Goal: Information Seeking & Learning: Learn about a topic

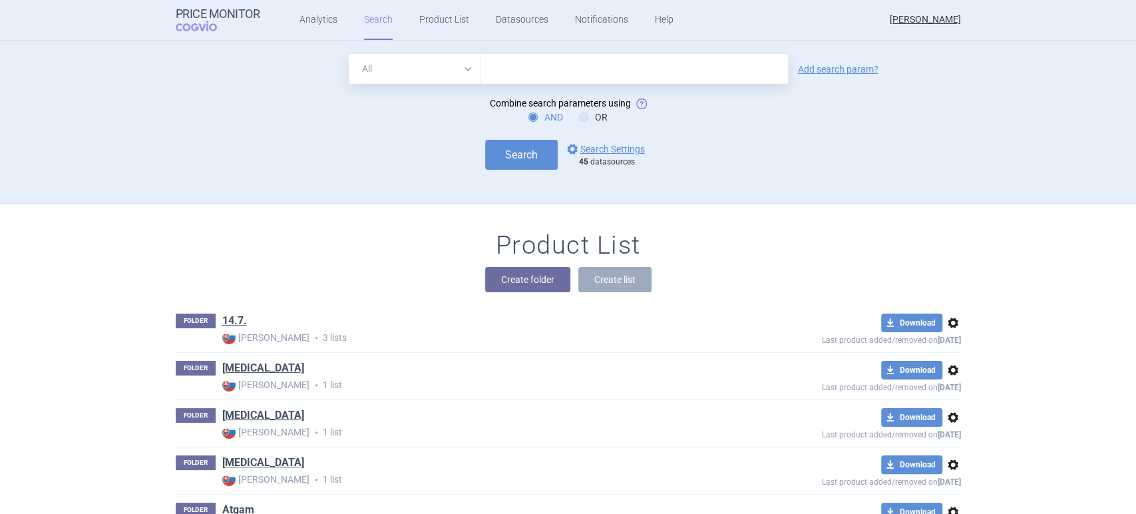
click at [489, 60] on input "text" at bounding box center [633, 69] width 307 height 30
type input "[MEDICAL_DATA]"
click at [322, 19] on link "Analytics" at bounding box center [318, 20] width 38 height 40
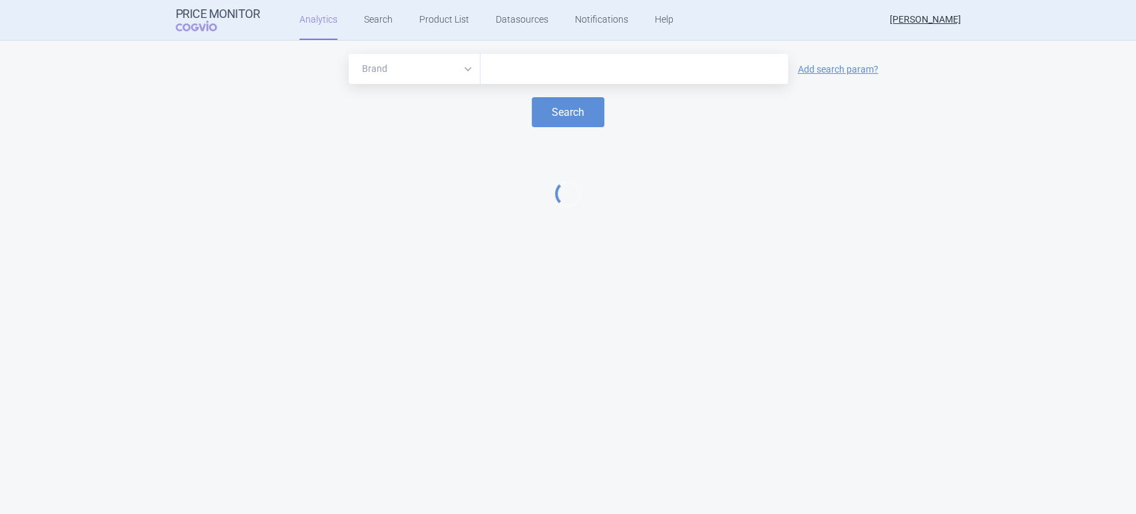
click at [497, 65] on input "text" at bounding box center [634, 69] width 294 height 17
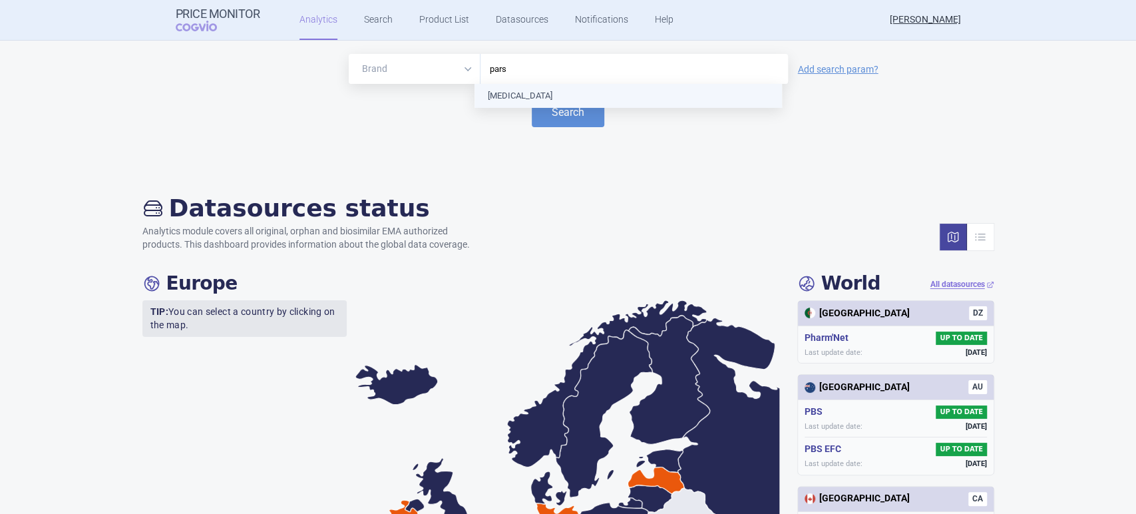
type input "parsa"
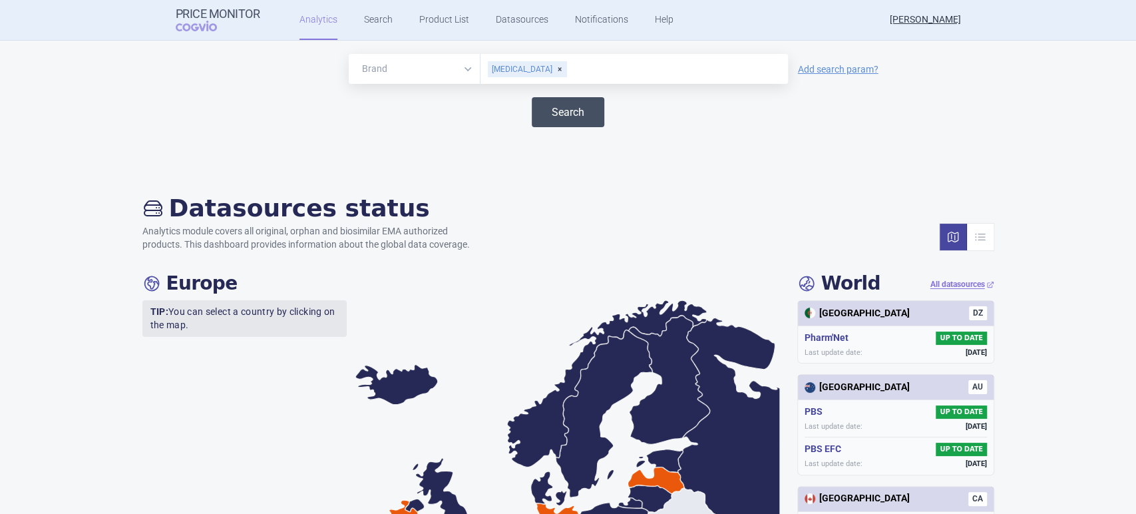
click at [558, 106] on button "Search" at bounding box center [568, 112] width 73 height 30
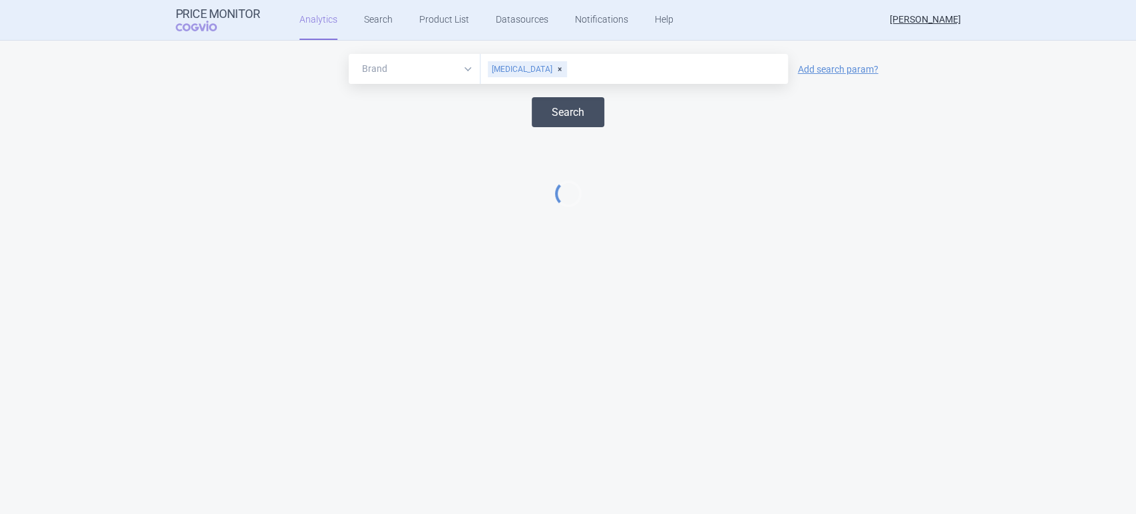
select select "EUR"
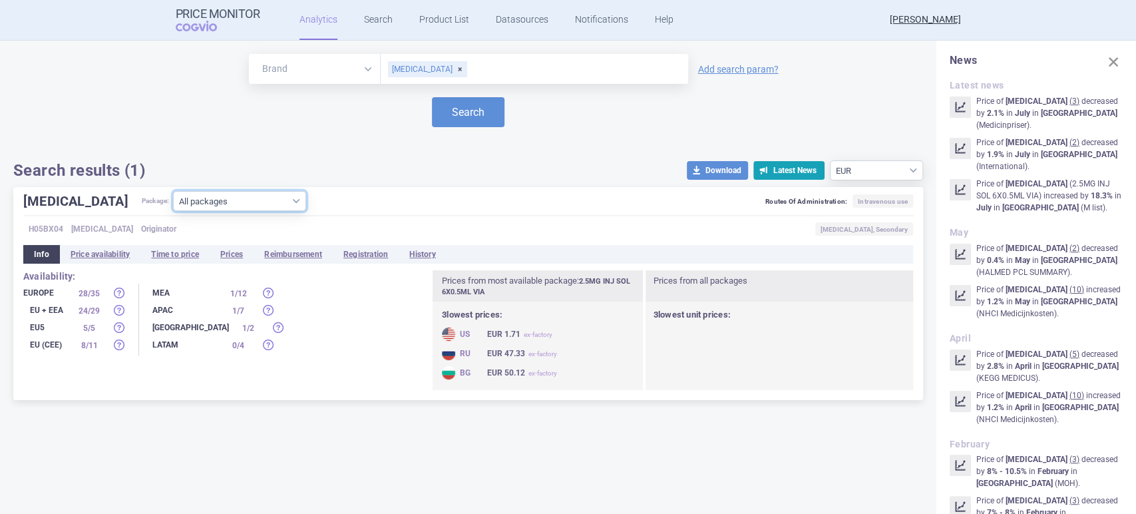
click at [255, 202] on select "All packages 10MG INJ SOL 10X2ML VIA ( 10 ) 10MG INJ SOL 12X2ML VIA ( 12 ) 10MG…" at bounding box center [239, 201] width 133 height 20
select select "b8d60b83-9698-4ce5-954d-94f74525bfe0"
click at [173, 211] on select "All packages 10MG INJ SOL 10X2ML VIA ( 10 ) 10MG INJ SOL 12X2ML VIA ( 12 ) 10MG…" at bounding box center [239, 201] width 133 height 20
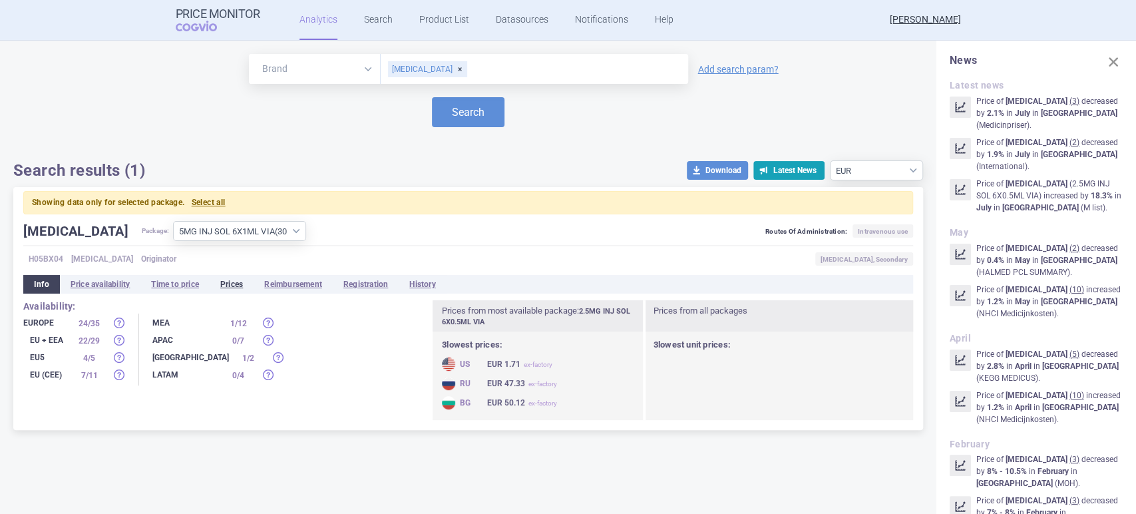
click at [244, 282] on li "Prices" at bounding box center [232, 284] width 44 height 19
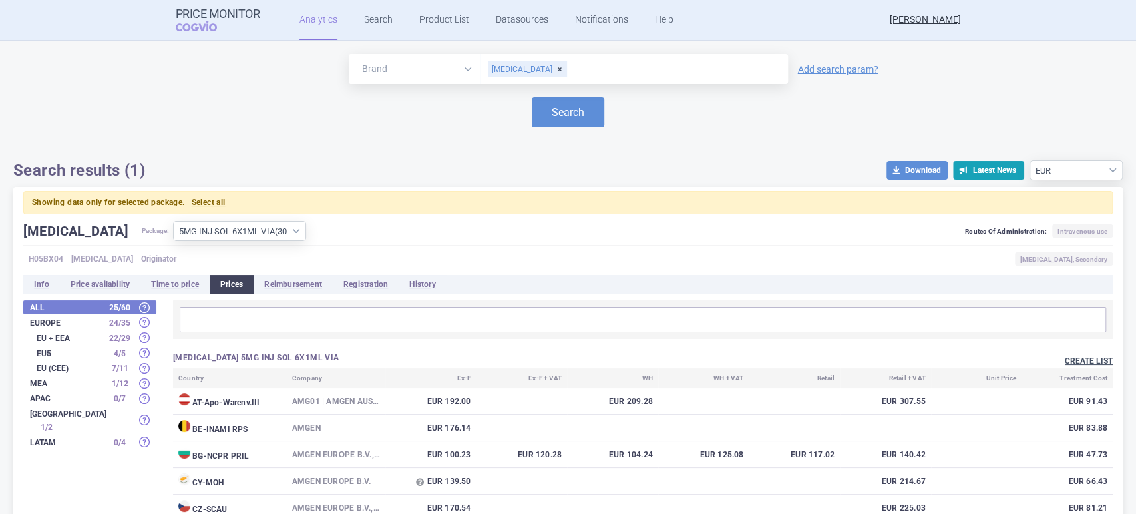
click at [1065, 357] on button "Create list" at bounding box center [1089, 360] width 48 height 11
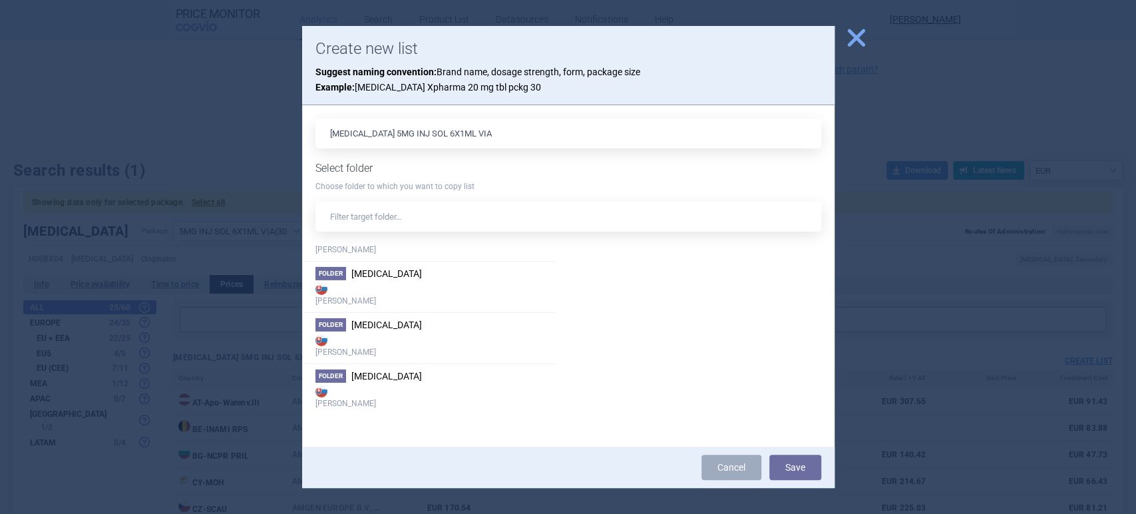
scroll to position [3168, 0]
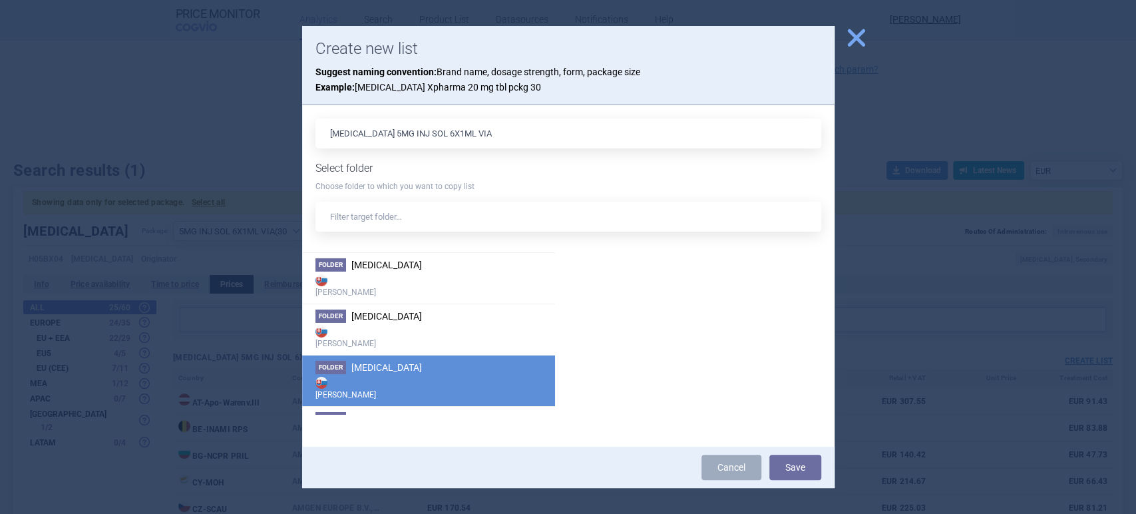
click at [477, 365] on li "Folder [MEDICAL_DATA] [PERSON_NAME]" at bounding box center [428, 380] width 253 height 51
click at [787, 462] on button "Save" at bounding box center [795, 466] width 52 height 25
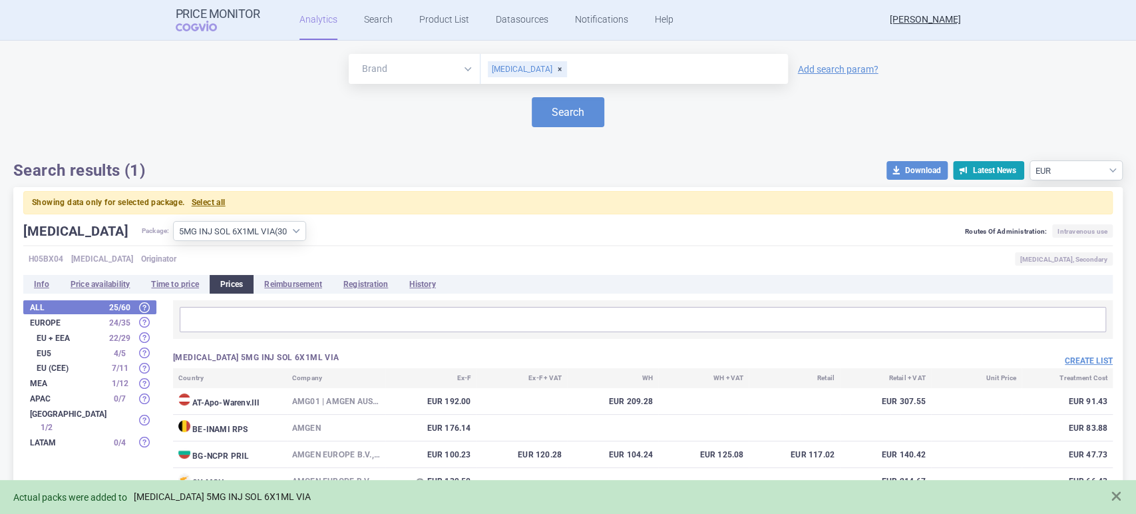
click at [222, 494] on link "[MEDICAL_DATA] 5MG INJ SOL 6X1ML VIA" at bounding box center [222, 496] width 177 height 11
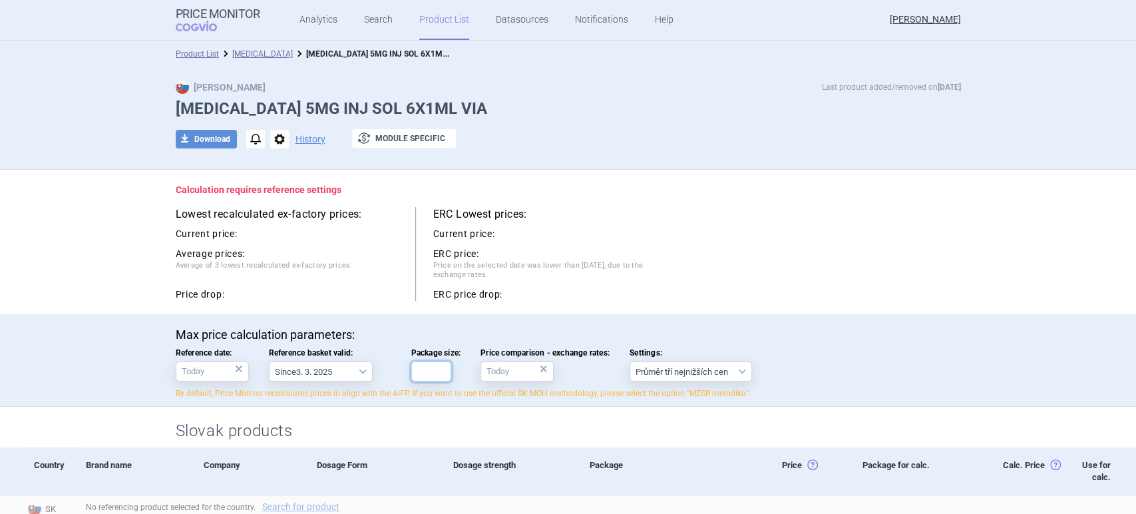
click at [430, 369] on input "Package size:" at bounding box center [431, 371] width 40 height 20
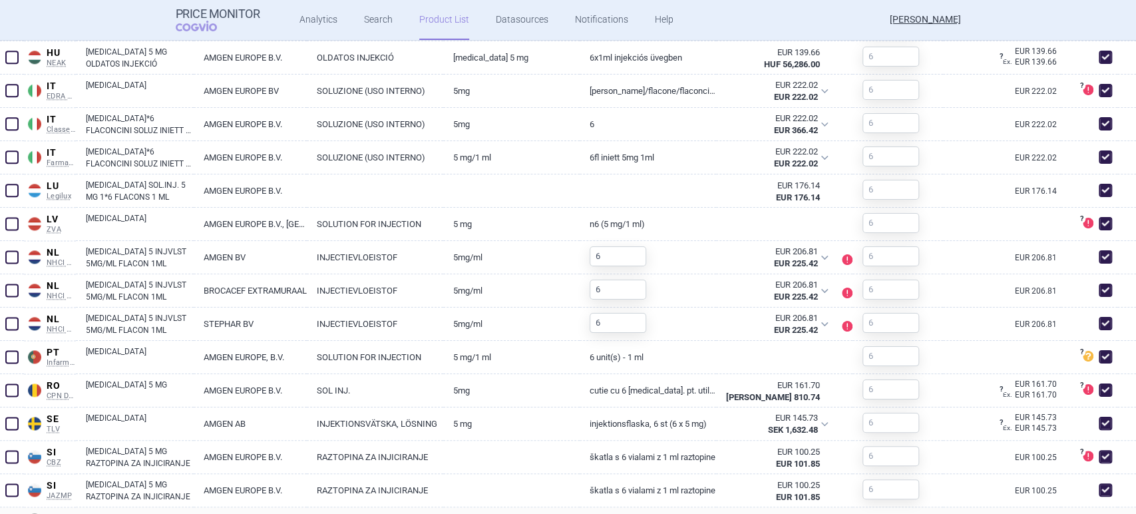
scroll to position [1121, 0]
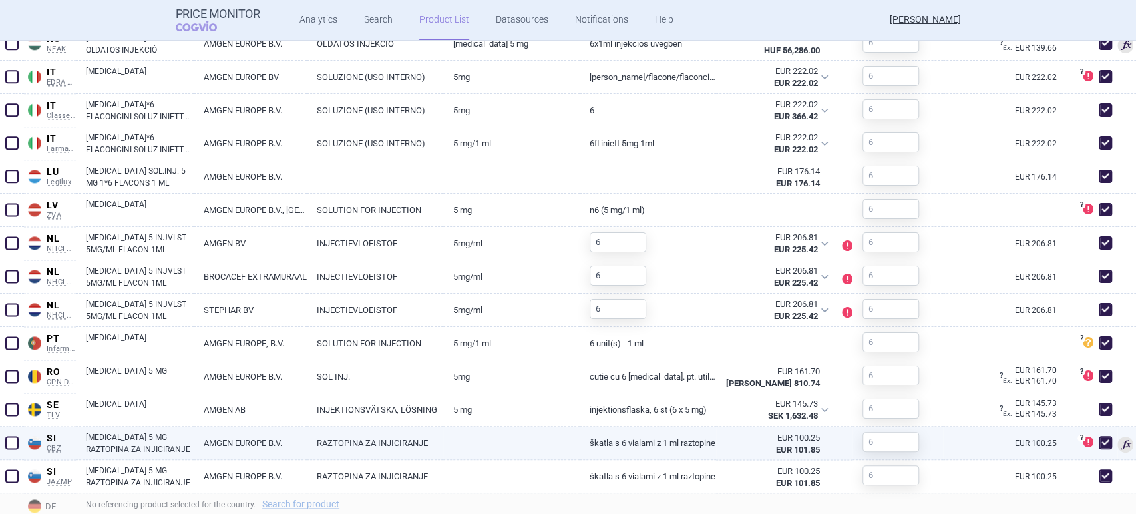
type input "6"
click at [1100, 437] on span at bounding box center [1105, 442] width 13 height 13
checkbox input "false"
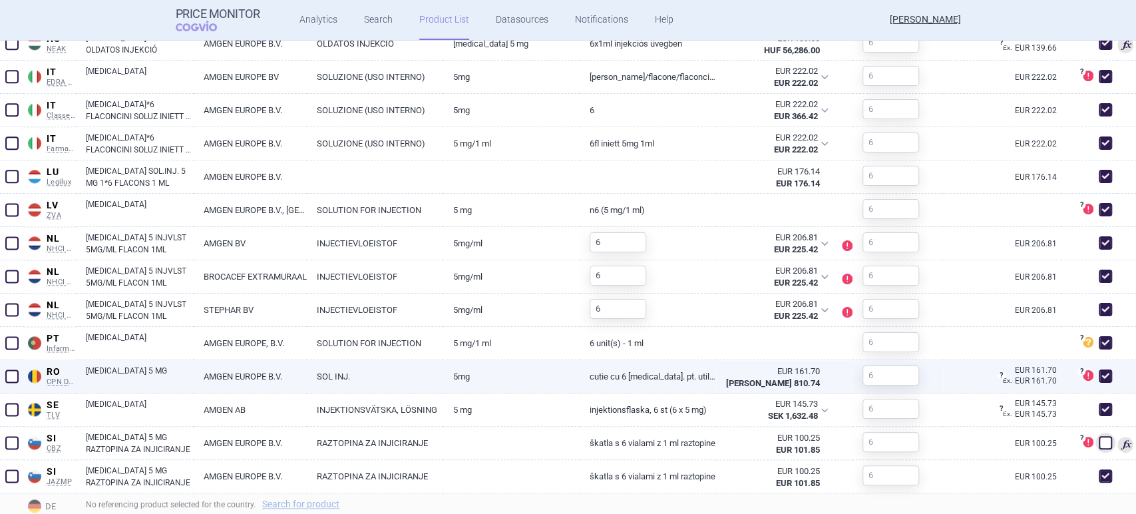
click at [1099, 373] on span at bounding box center [1105, 375] width 13 height 13
checkbox input "false"
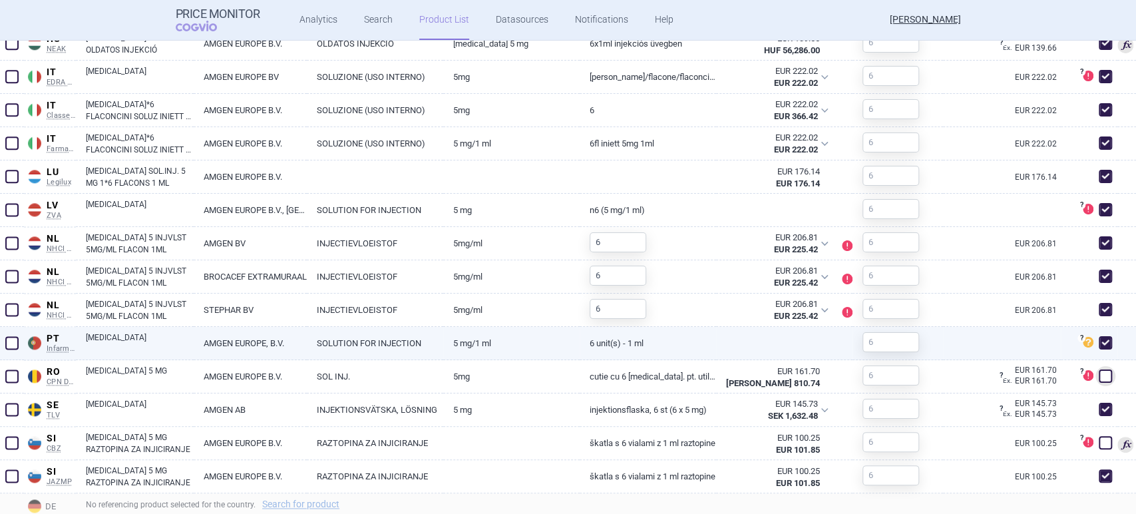
click at [1099, 345] on span at bounding box center [1105, 342] width 13 height 13
checkbox input "false"
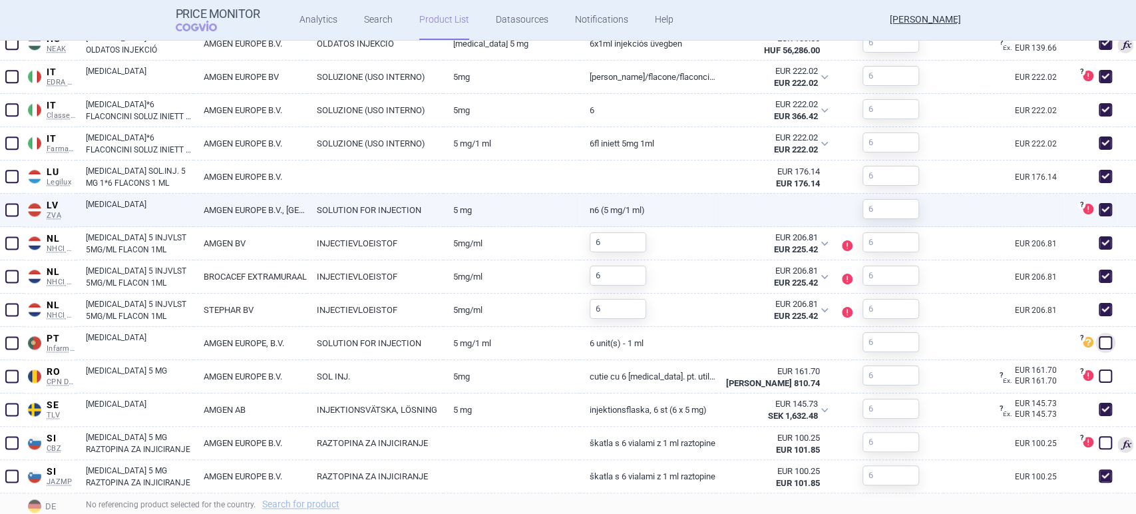
click at [1099, 208] on span at bounding box center [1105, 209] width 13 height 13
checkbox input "false"
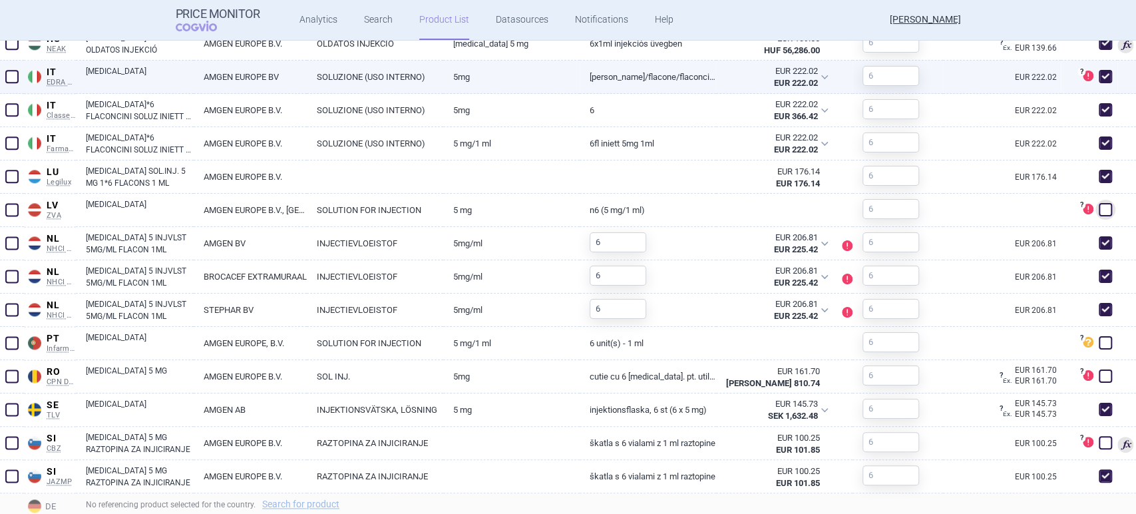
click at [1099, 77] on span at bounding box center [1105, 76] width 13 height 13
checkbox input "false"
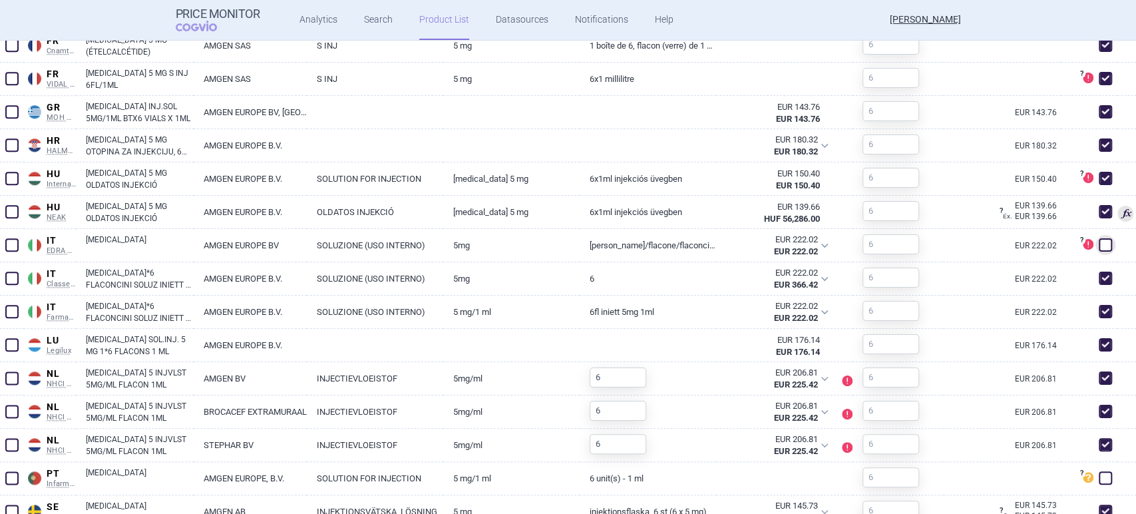
scroll to position [948, 0]
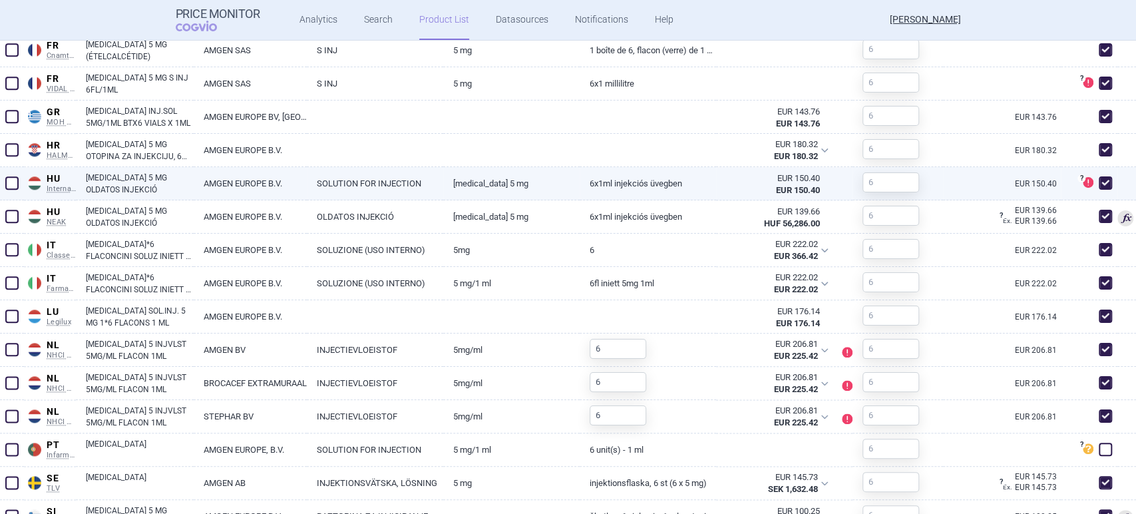
click at [1099, 180] on span at bounding box center [1105, 182] width 13 height 13
checkbox input "false"
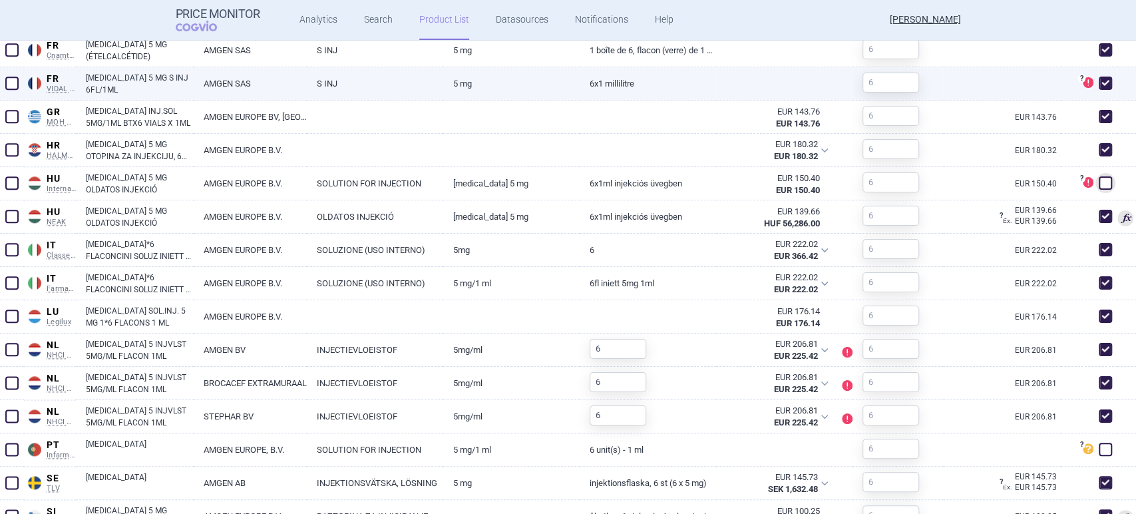
click at [1099, 79] on span at bounding box center [1105, 83] width 13 height 13
checkbox input "false"
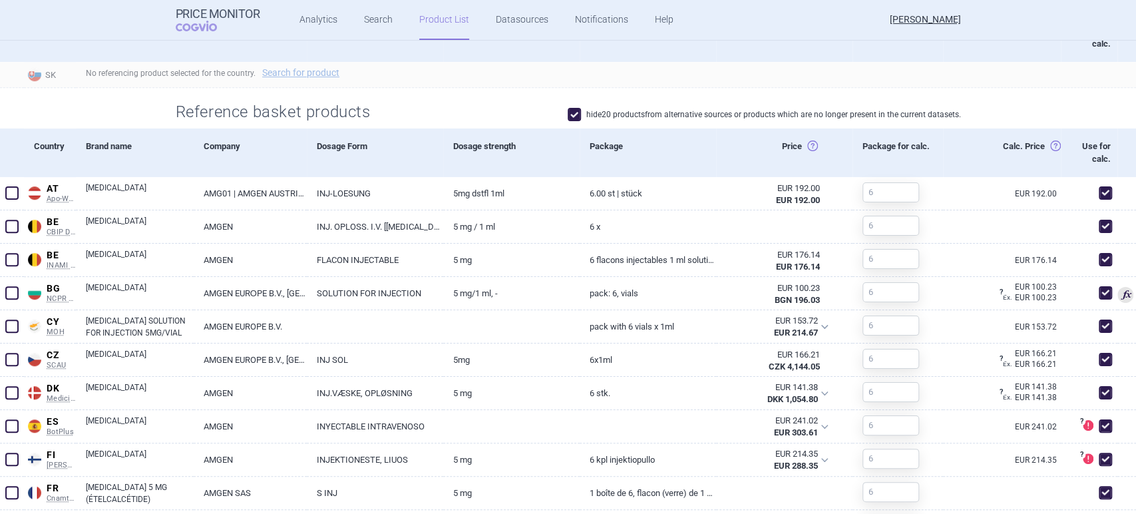
scroll to position [510, 0]
